Goal: Task Accomplishment & Management: Use online tool/utility

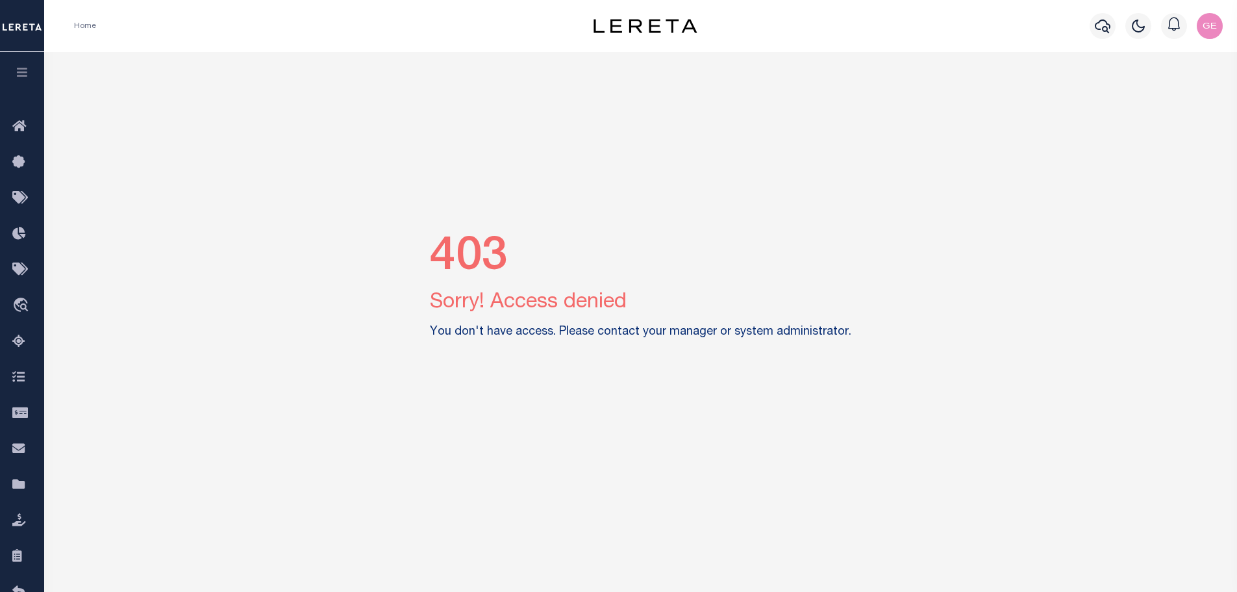
click at [1212, 22] on img "button" at bounding box center [1210, 26] width 26 height 26
click at [1168, 92] on span "Sign out" at bounding box center [1158, 92] width 37 height 9
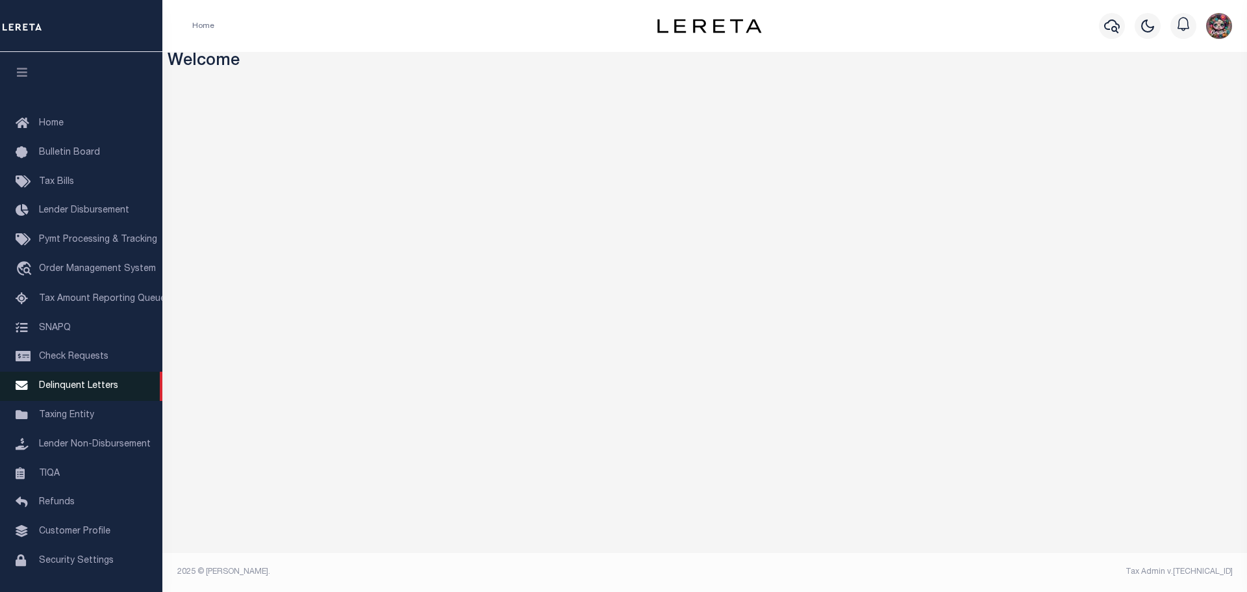
click at [103, 390] on span "Delinquent Letters" at bounding box center [78, 385] width 79 height 9
